Goal: Task Accomplishment & Management: Manage account settings

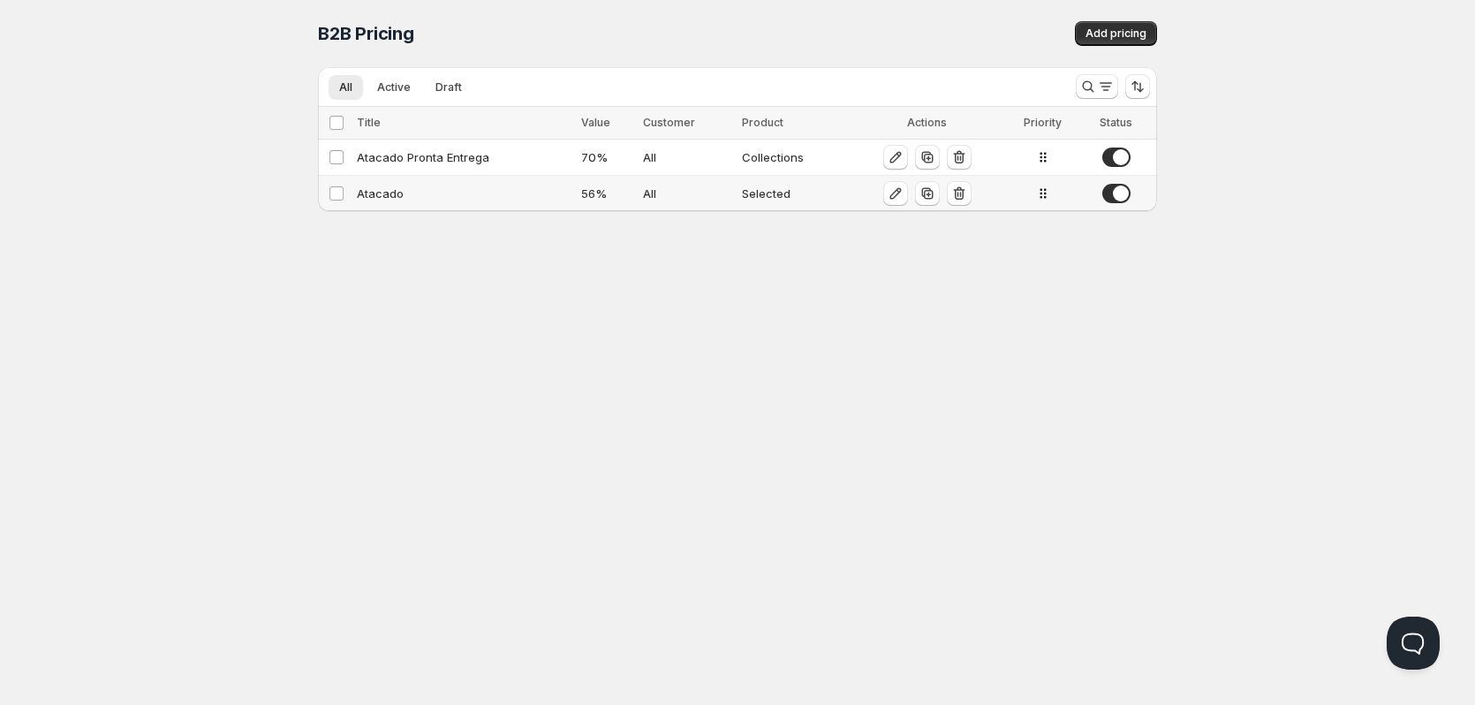
click at [389, 196] on div "Atacado" at bounding box center [464, 194] width 214 height 18
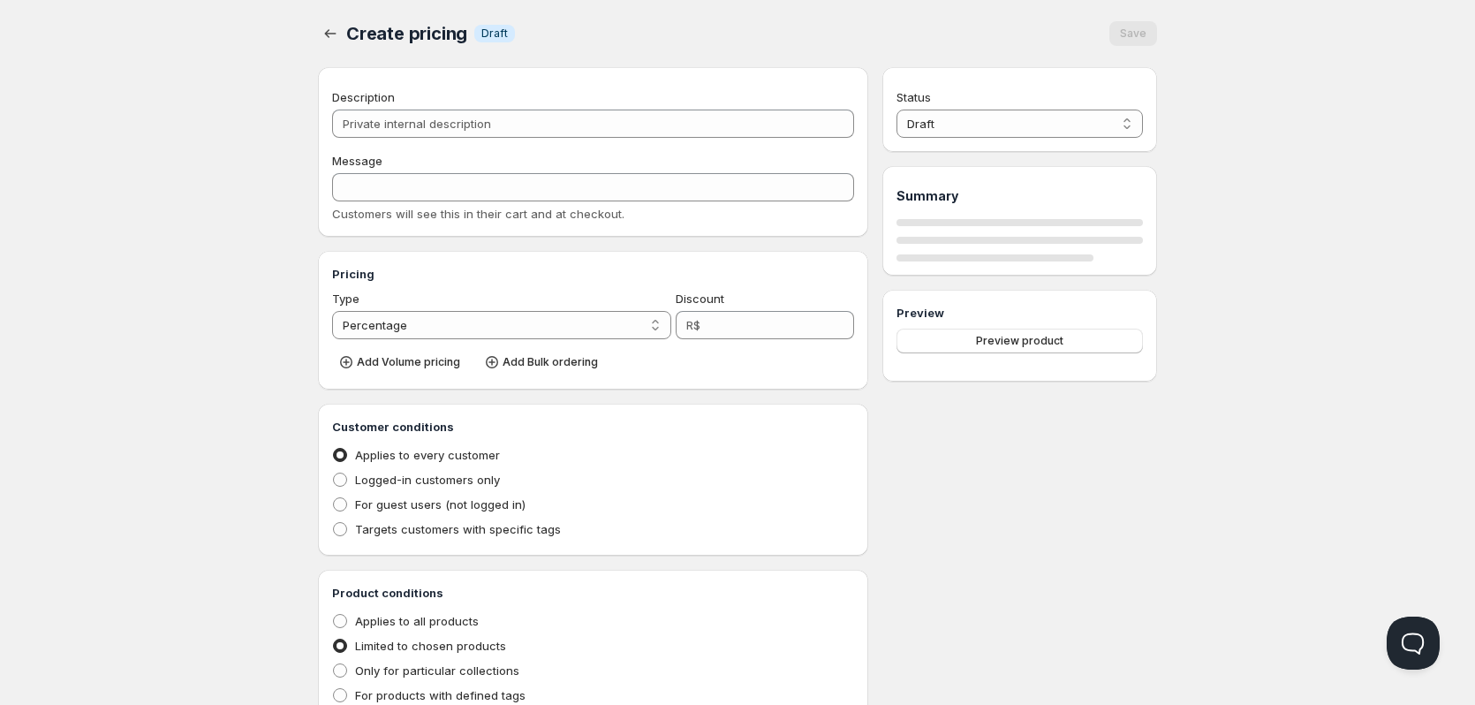
type input "Atacado"
type input "ATACADO"
type input "56"
radio input "true"
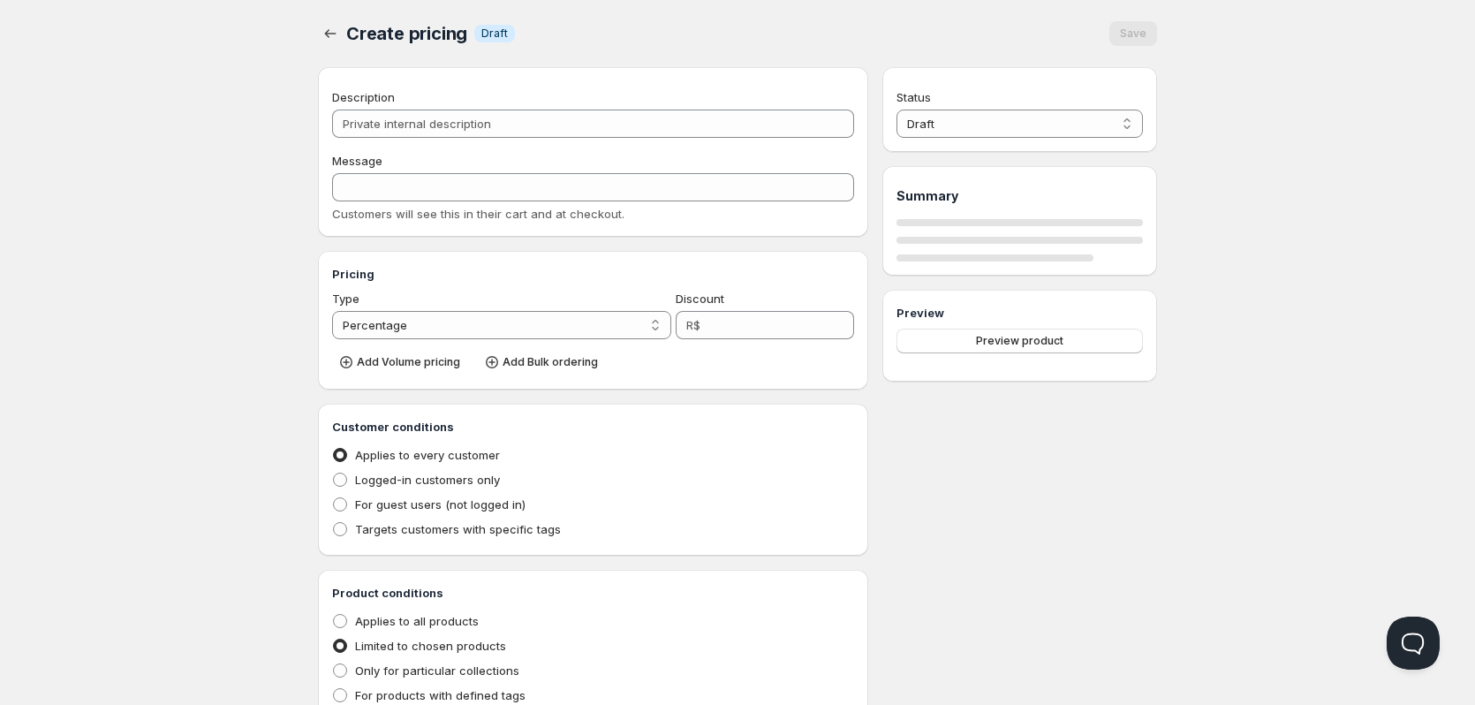
checkbox input "true"
select select "1"
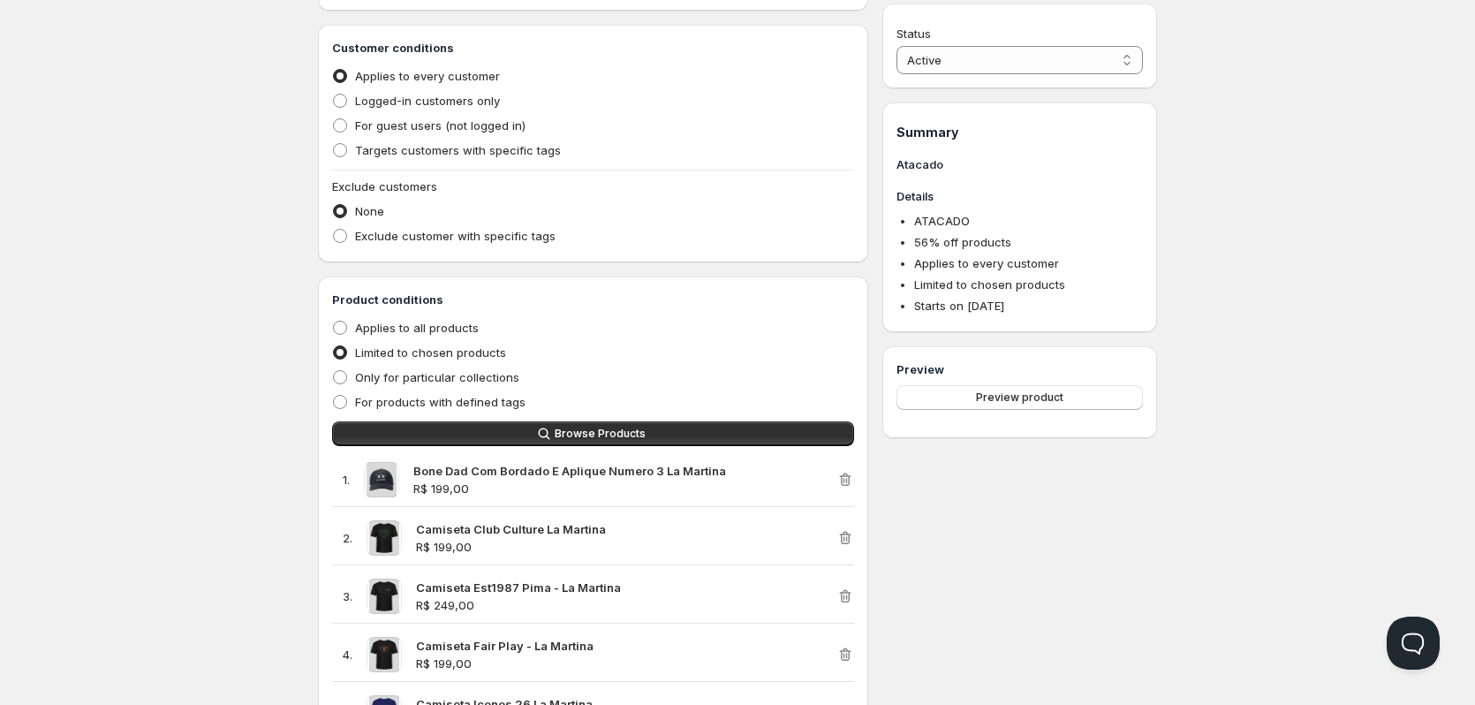
scroll to position [442, 0]
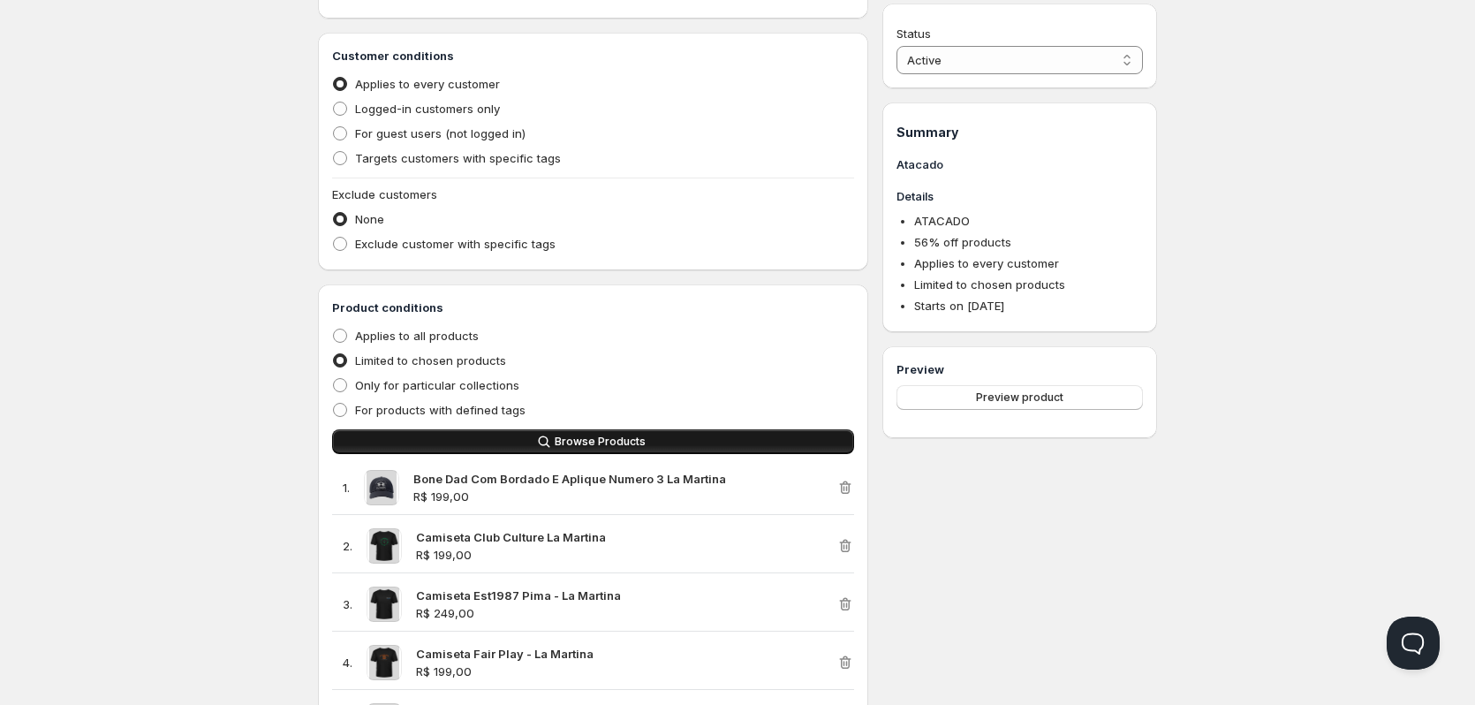
click at [592, 443] on span "Browse Products" at bounding box center [600, 442] width 91 height 14
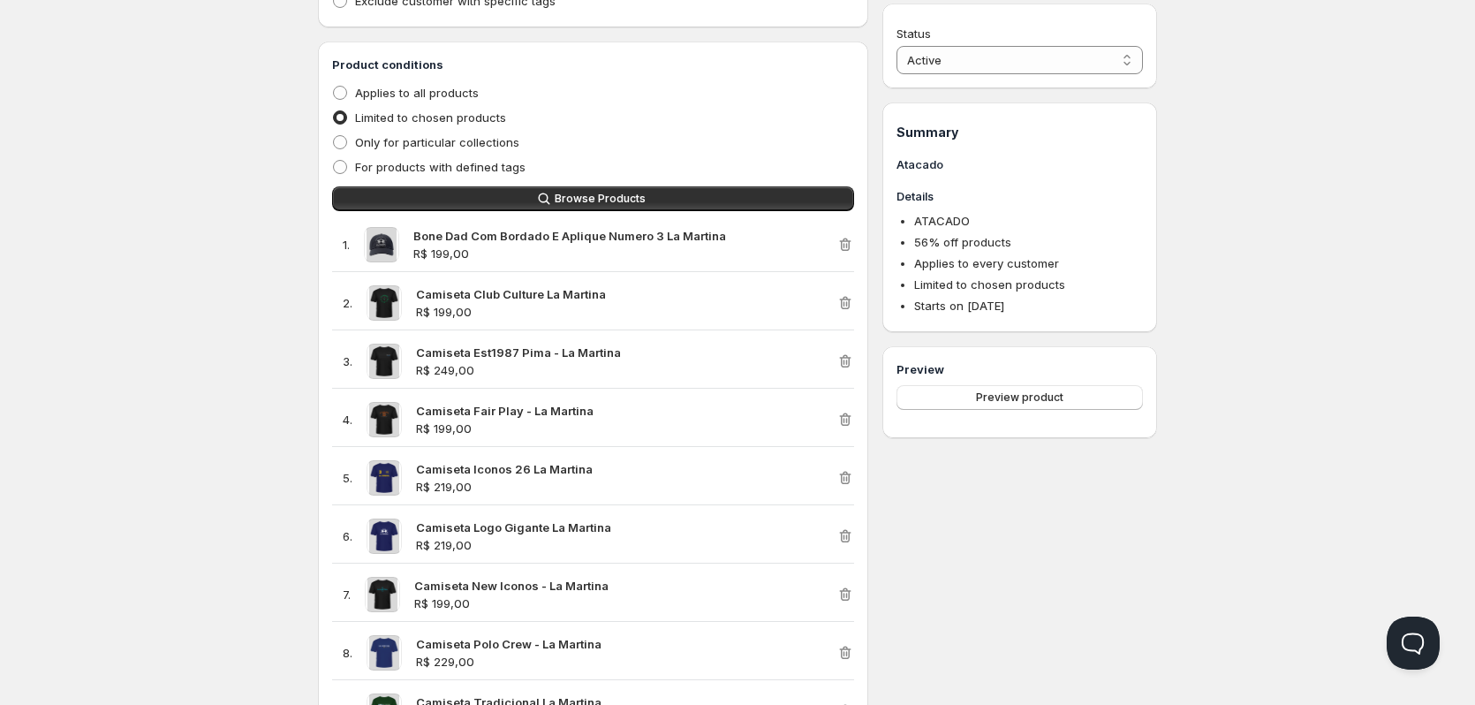
scroll to position [707, 0]
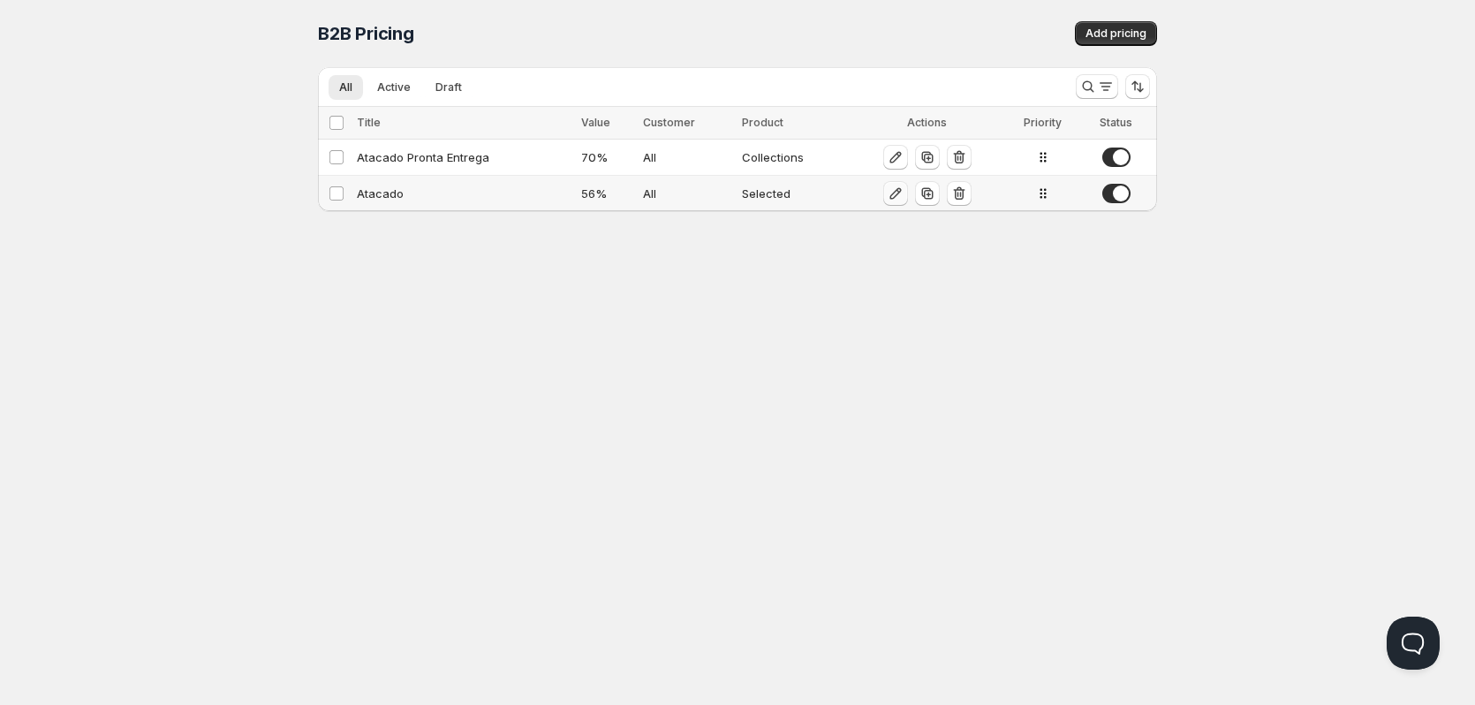
click at [894, 198] on icon "button" at bounding box center [896, 194] width 18 height 18
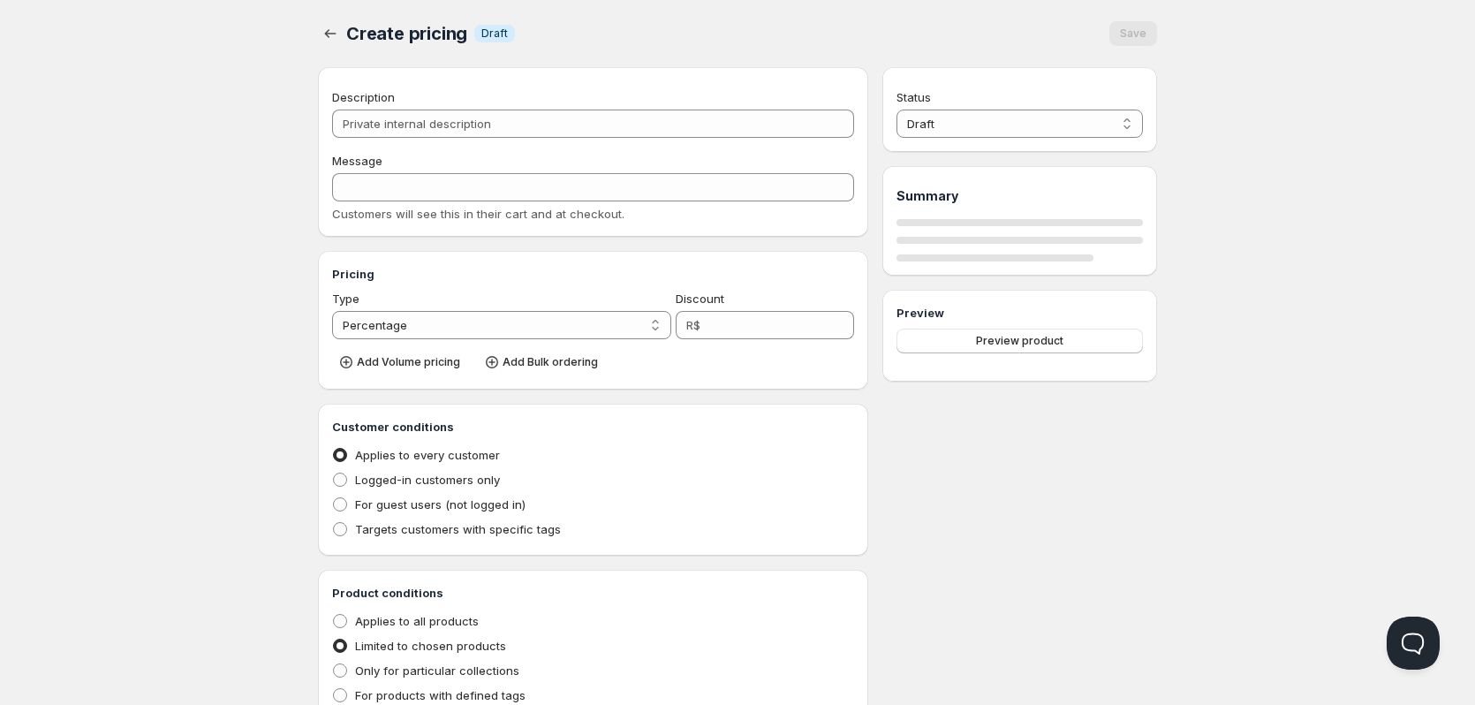
type input "Atacado"
type input "ATACADO"
type input "56"
radio input "true"
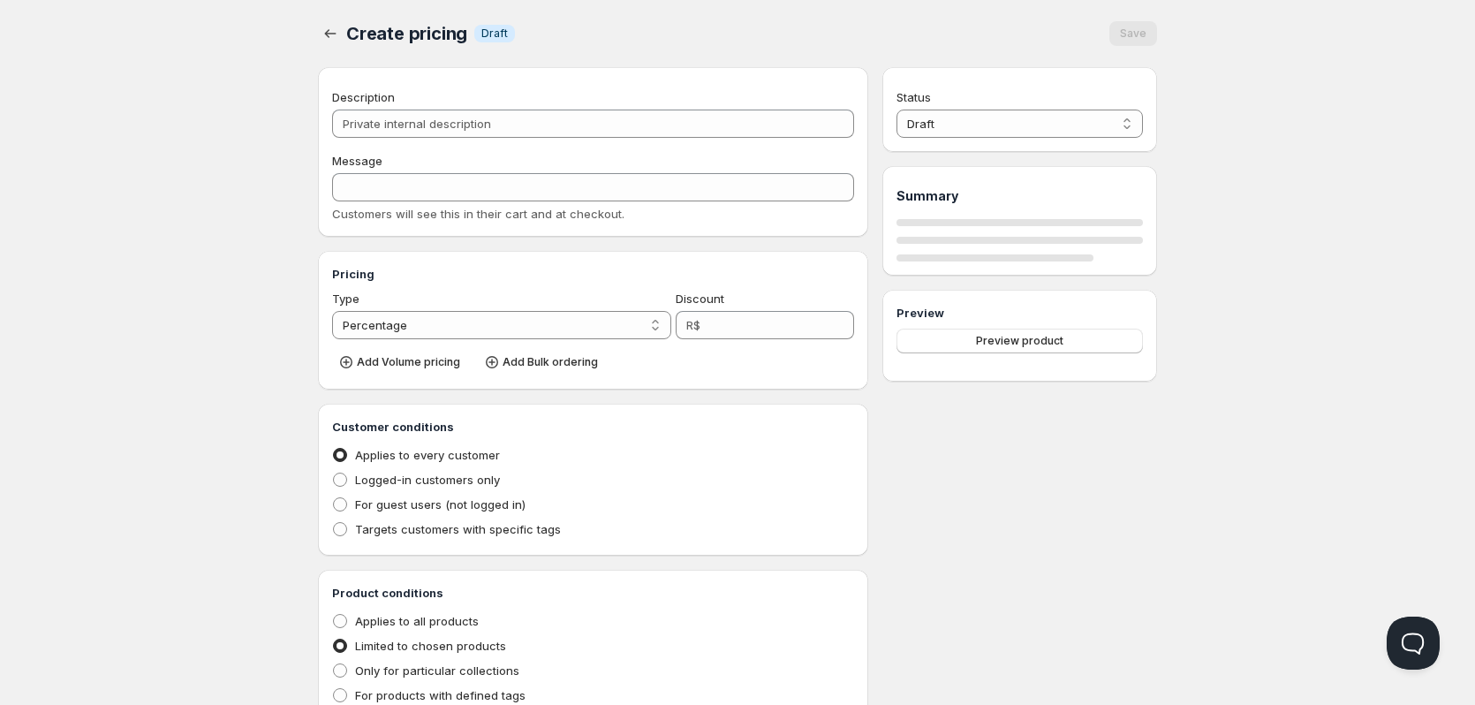
checkbox input "true"
select select "1"
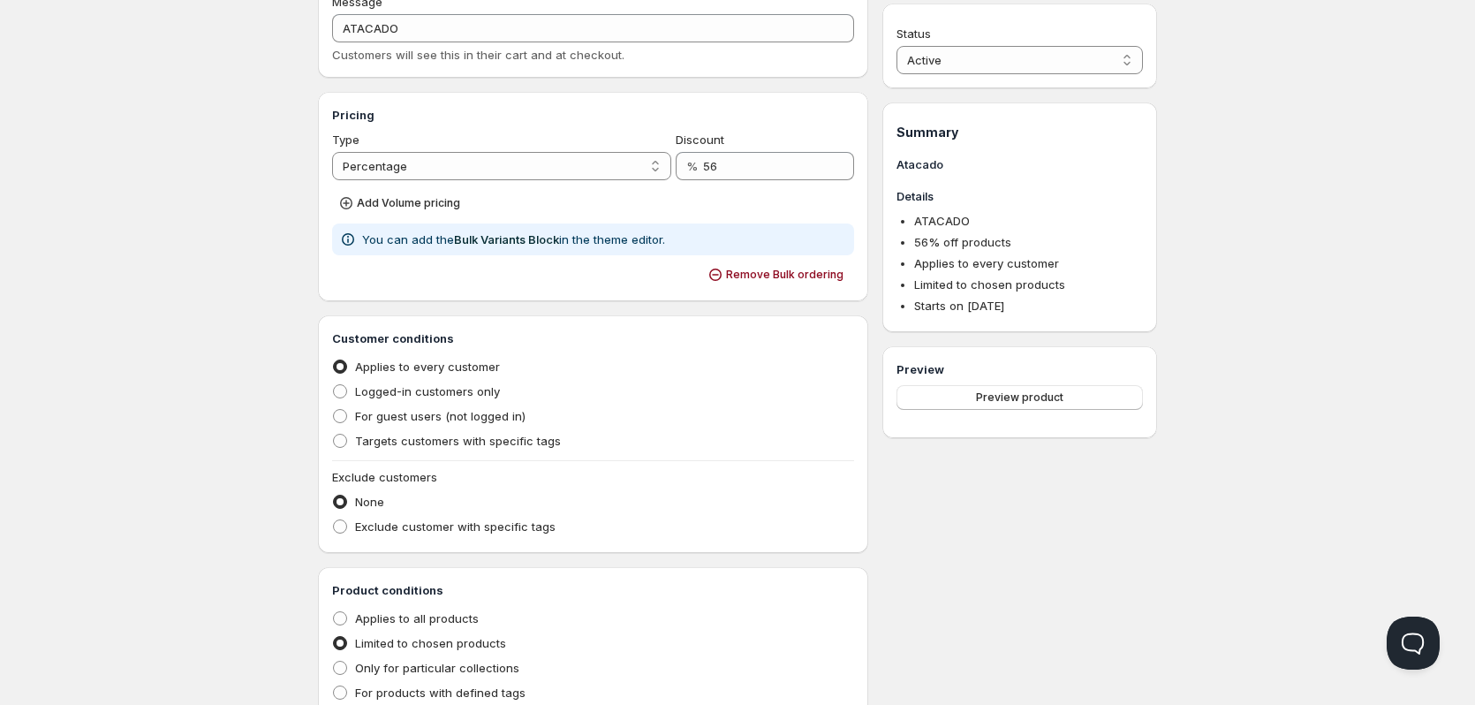
scroll to position [158, 0]
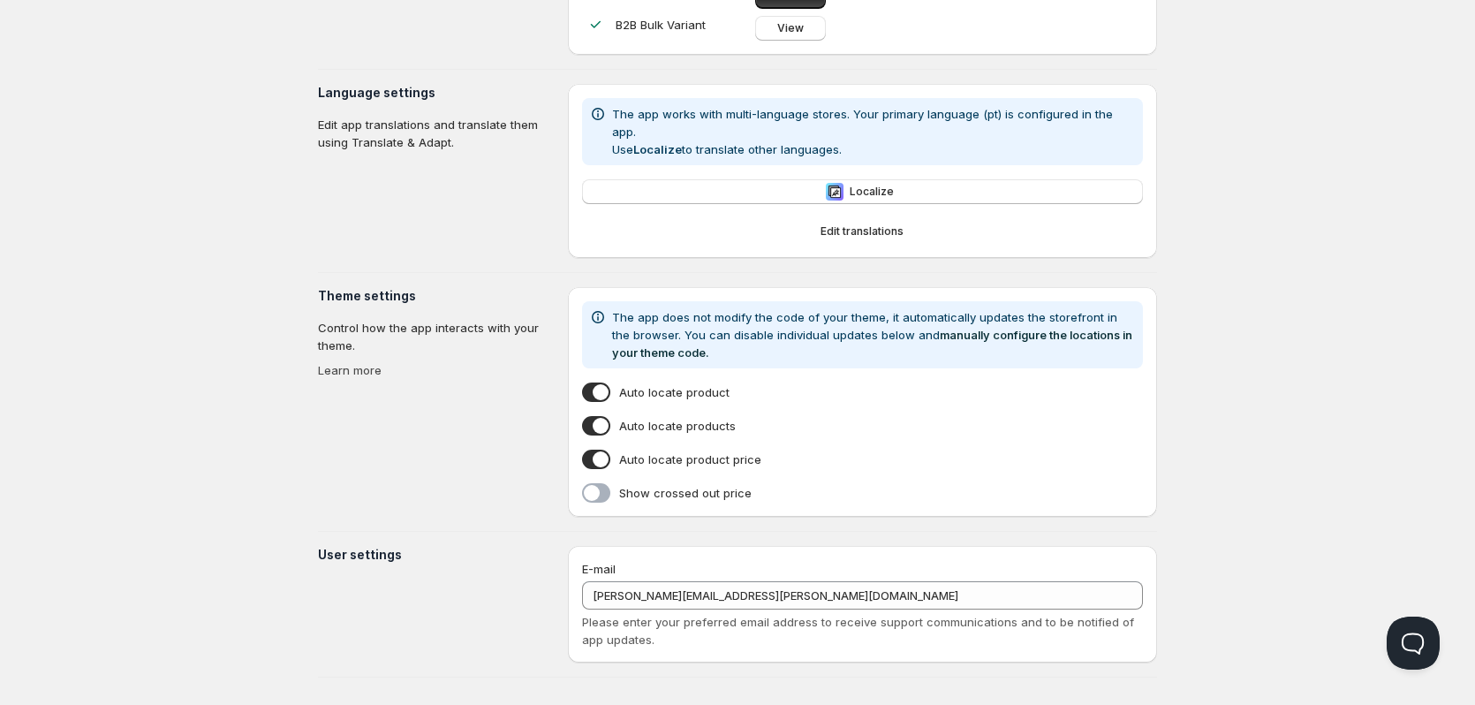
scroll to position [29, 0]
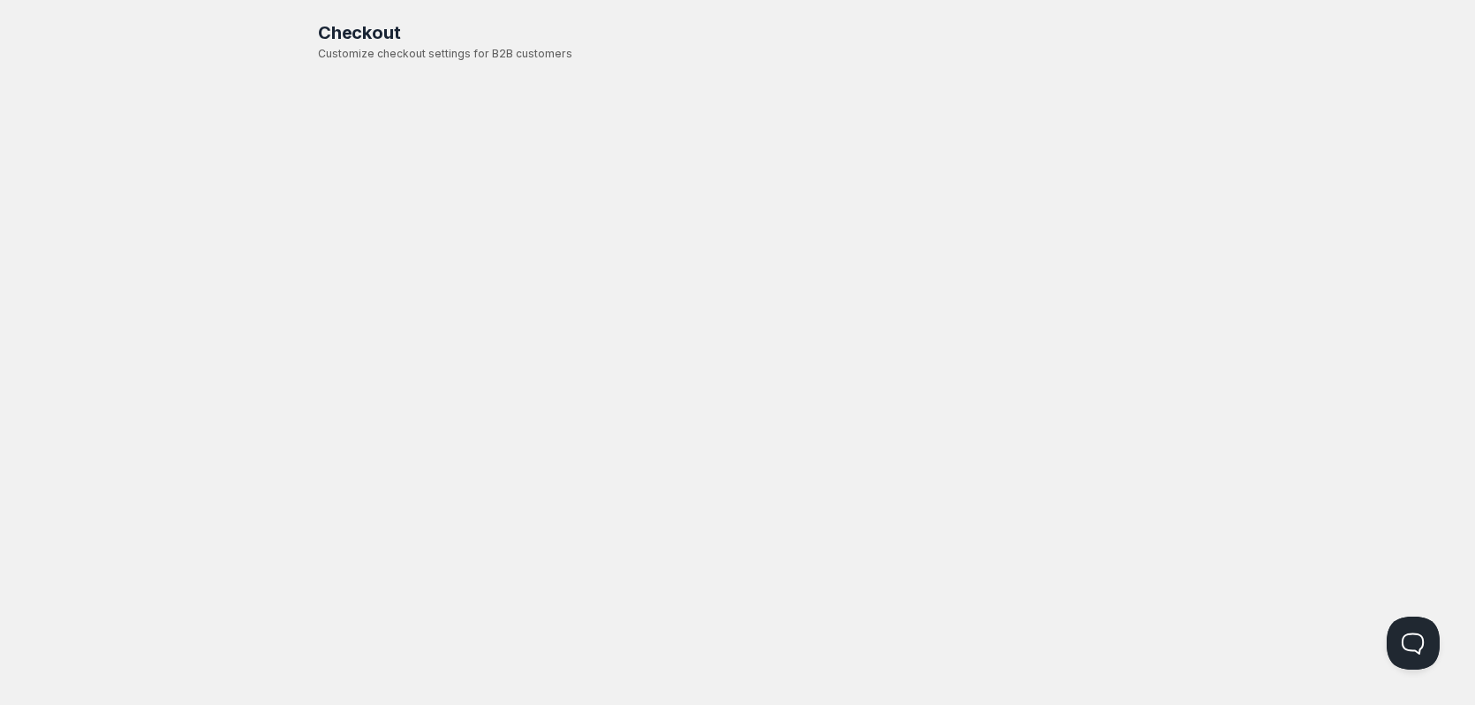
scroll to position [1, 0]
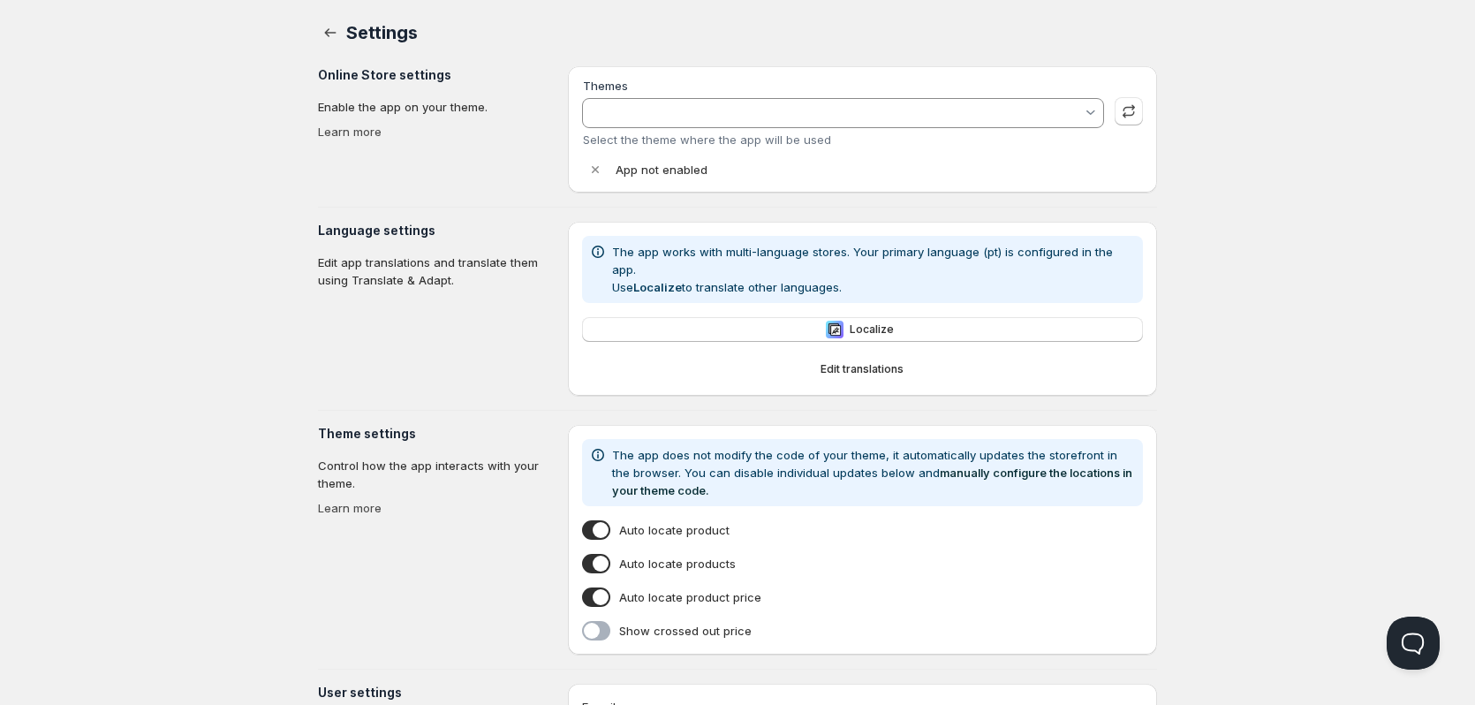
scroll to position [29, 0]
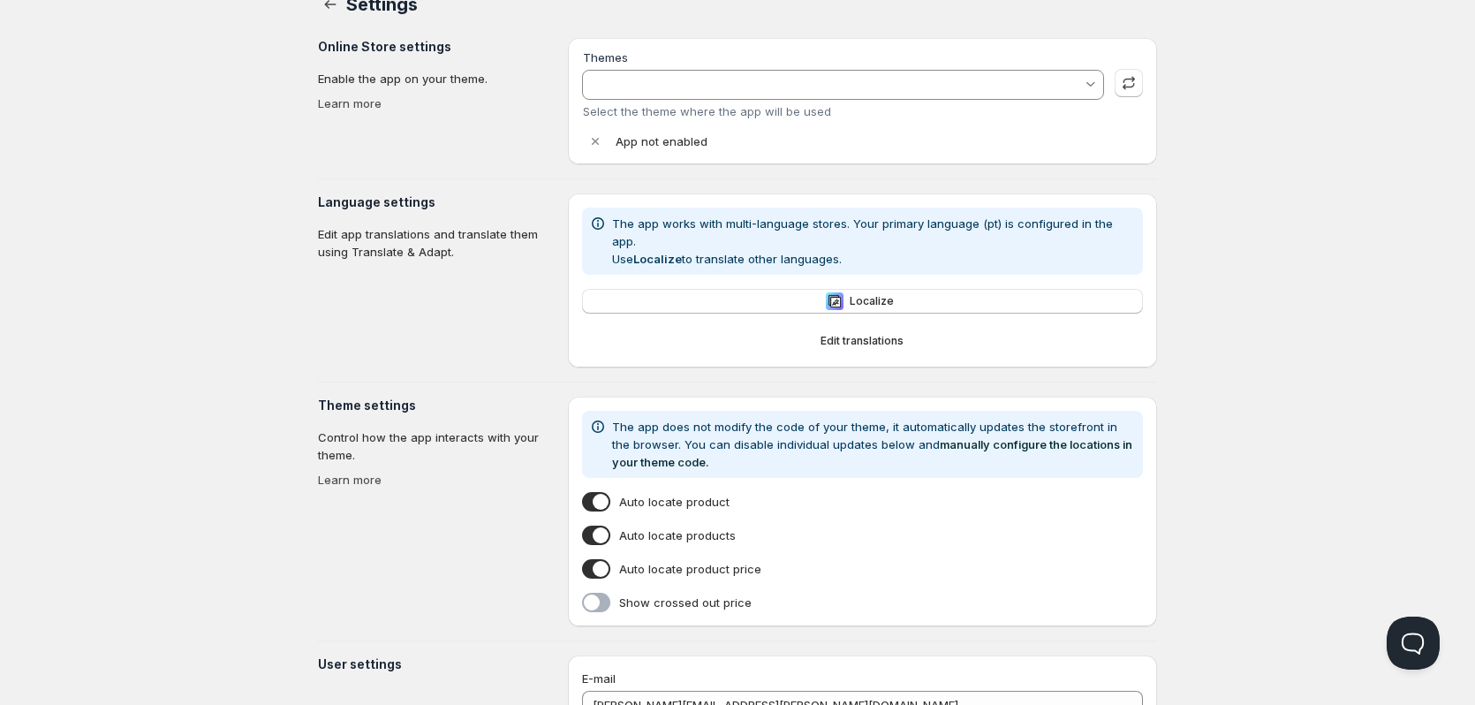
type input "Sense"
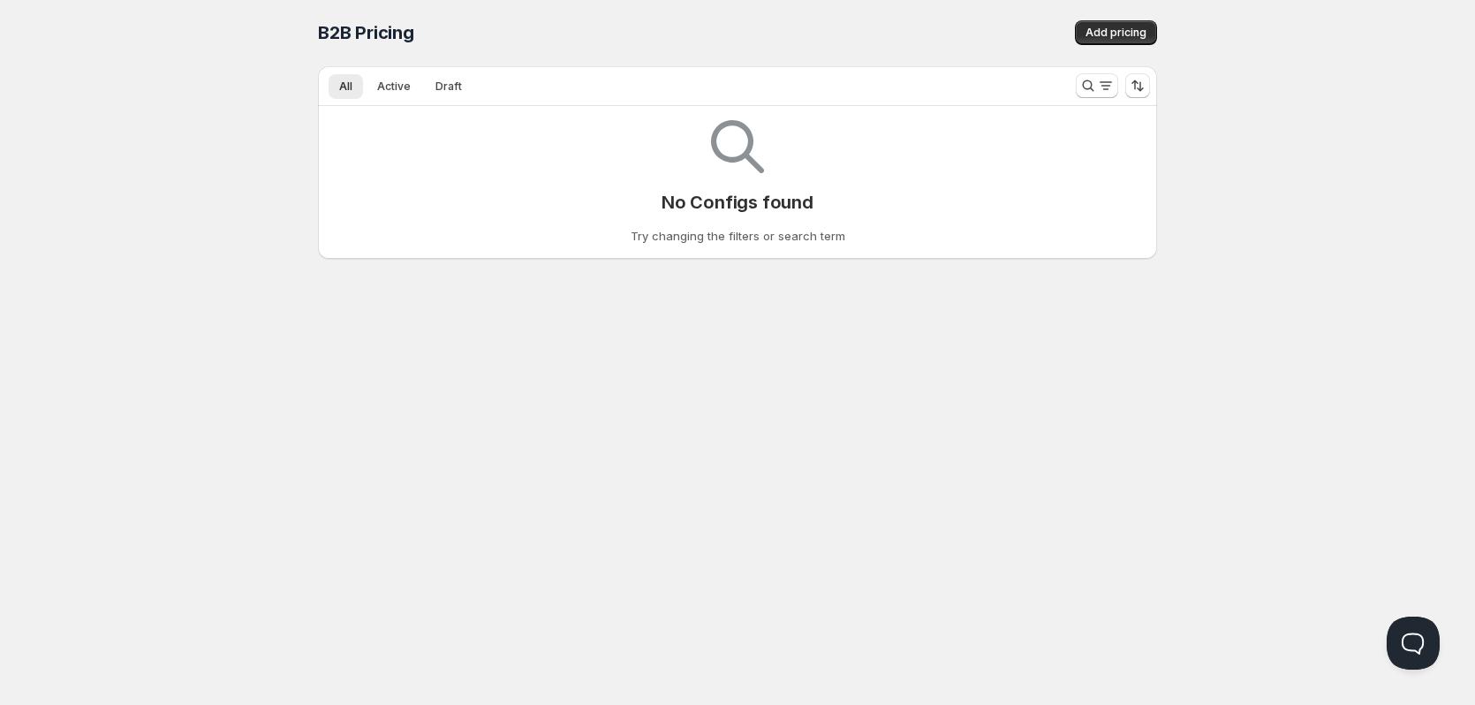
scroll to position [1, 0]
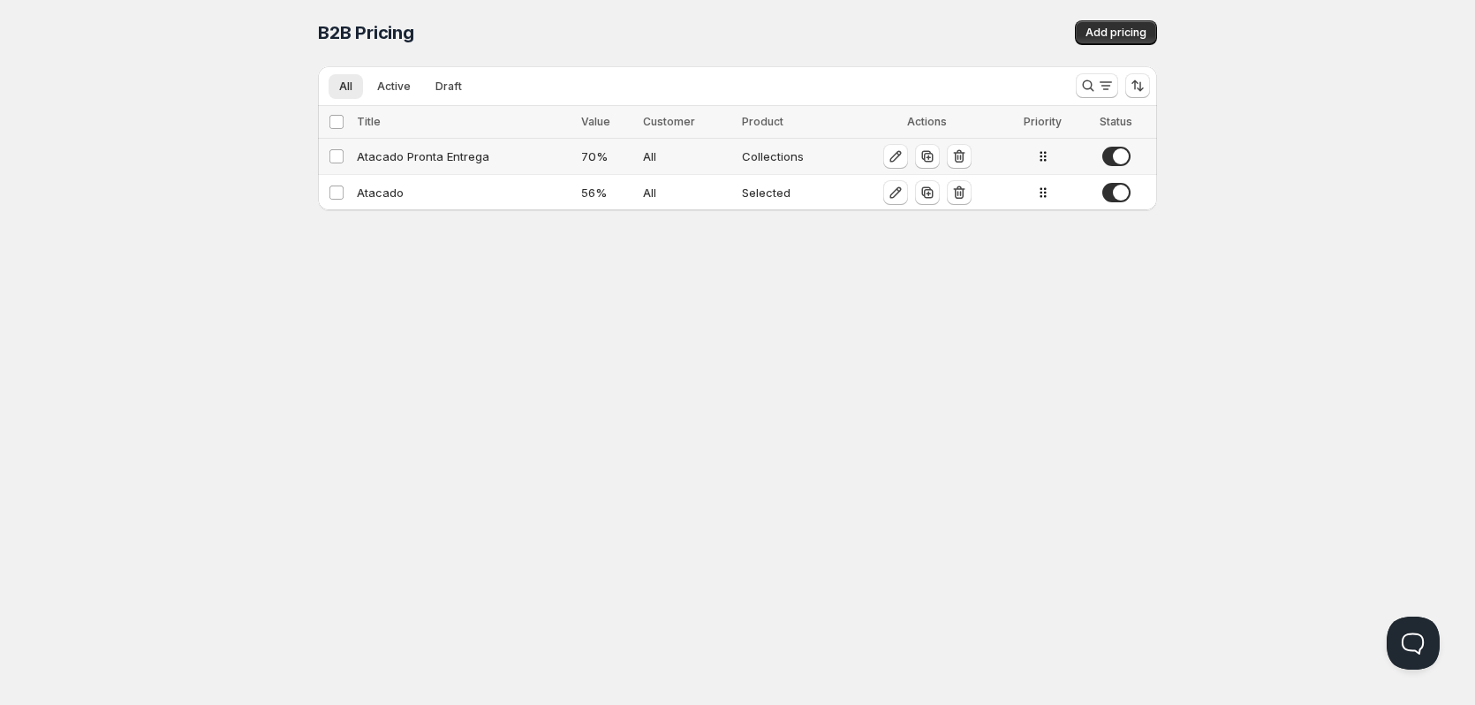
click at [430, 160] on div "Atacado Pronta Entrega" at bounding box center [464, 157] width 214 height 18
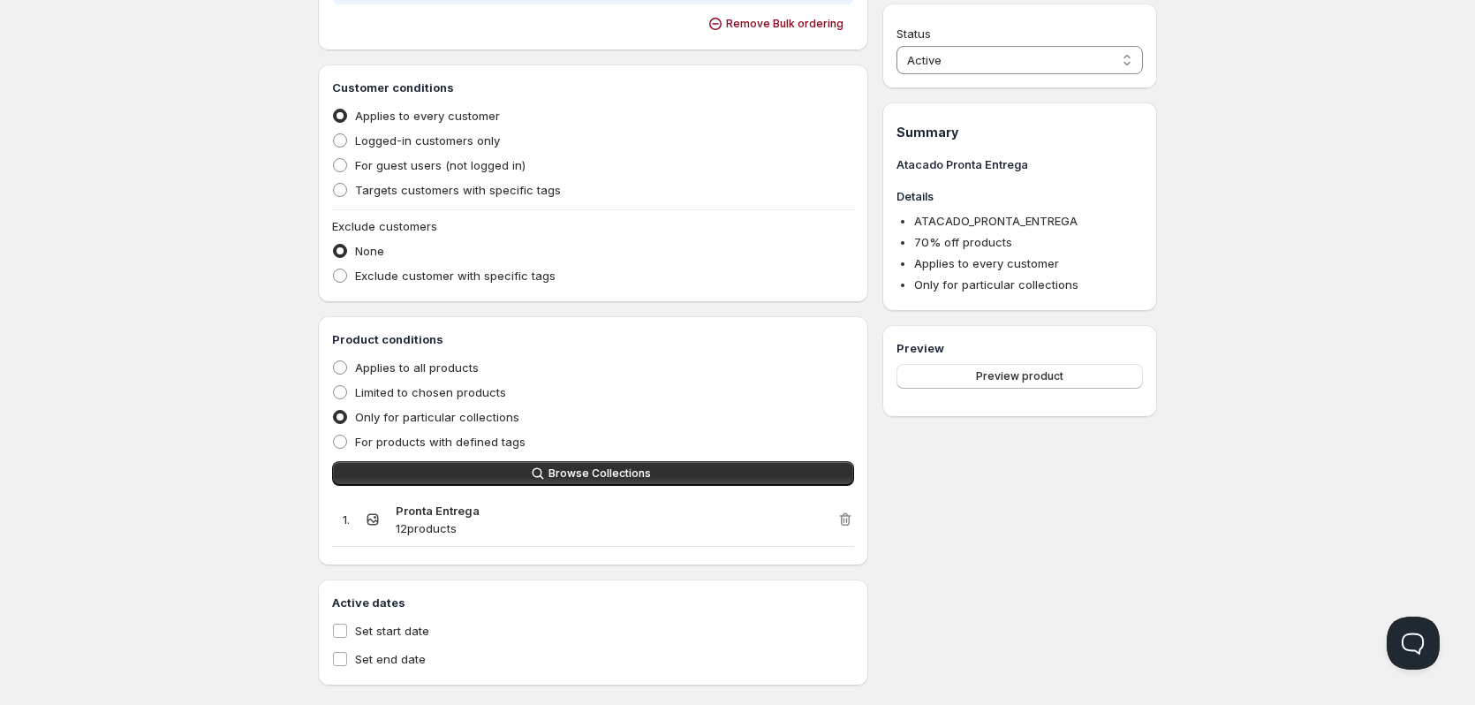
scroll to position [436, 0]
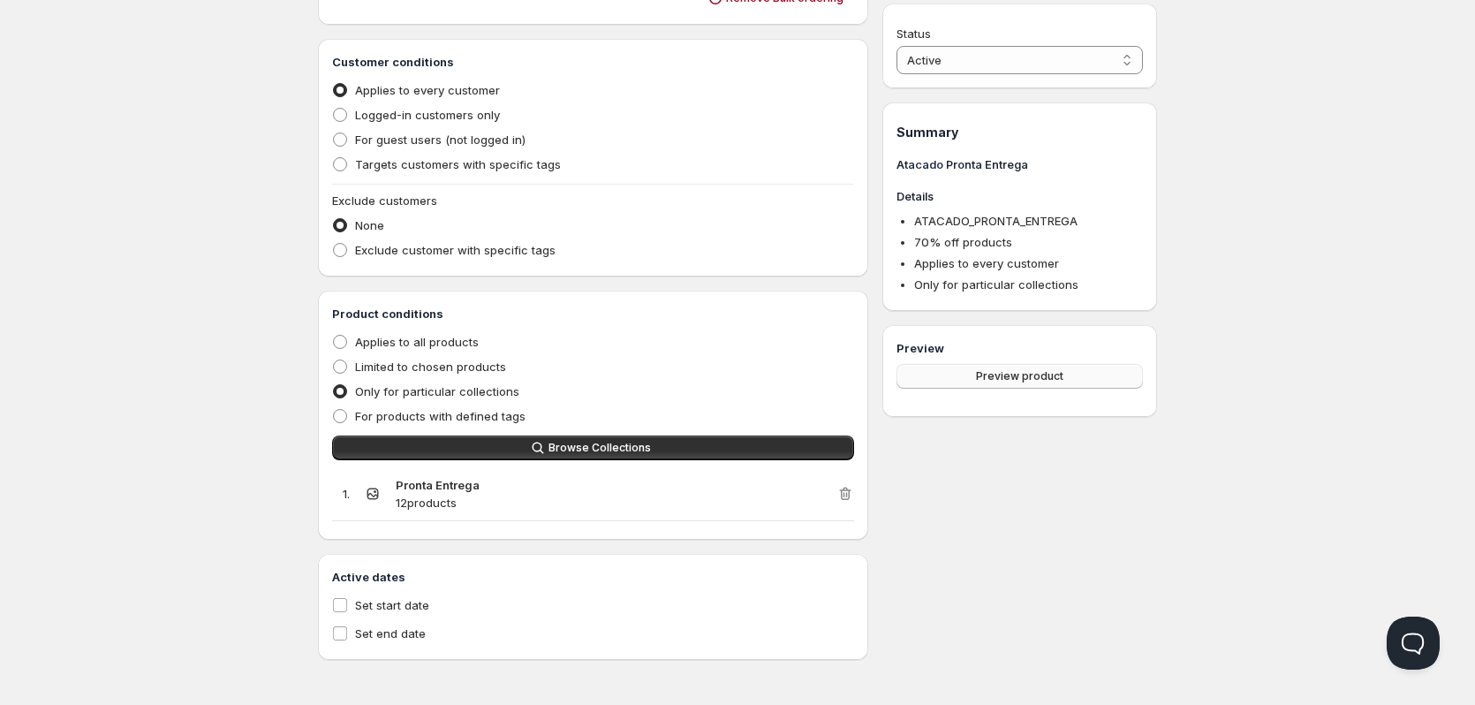
click at [1075, 379] on button "Preview product" at bounding box center [1020, 376] width 246 height 25
